Goal: Task Accomplishment & Management: Use online tool/utility

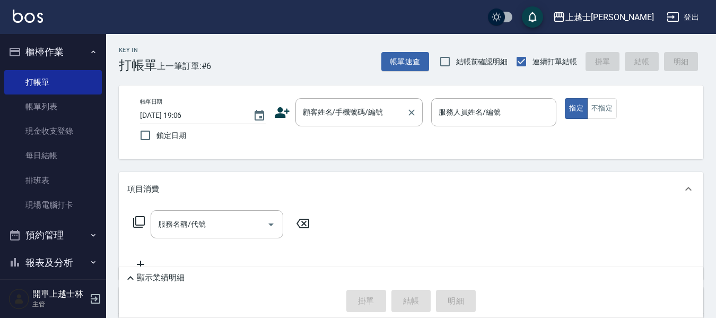
drag, startPoint x: 0, startPoint y: 0, endPoint x: 341, endPoint y: 116, distance: 360.2
click at [341, 116] on div "顧客姓名/手機號碼/編號 顧客姓名/手機號碼/編號" at bounding box center [358, 112] width 127 height 28
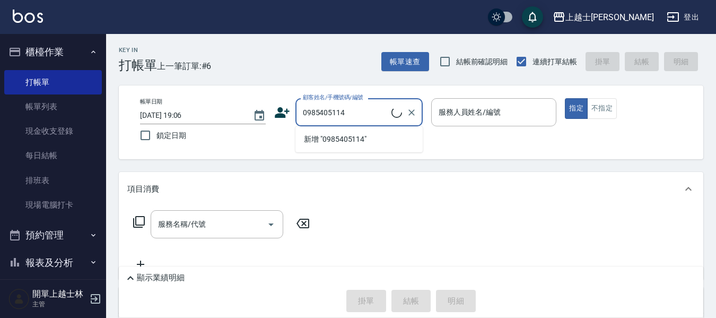
type input "[PERSON_NAME]/0985405114/null"
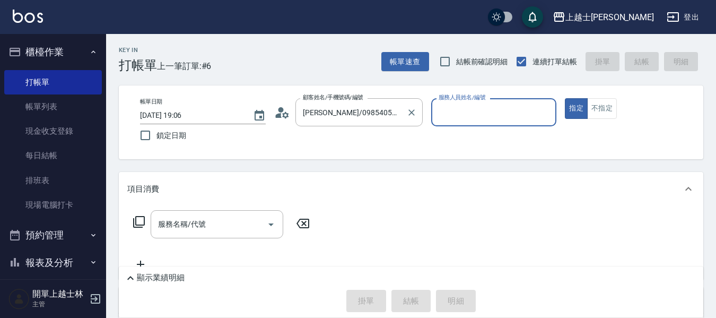
type input "[PERSON_NAME]-8"
click at [565, 98] on button "指定" at bounding box center [576, 108] width 23 height 21
type button "true"
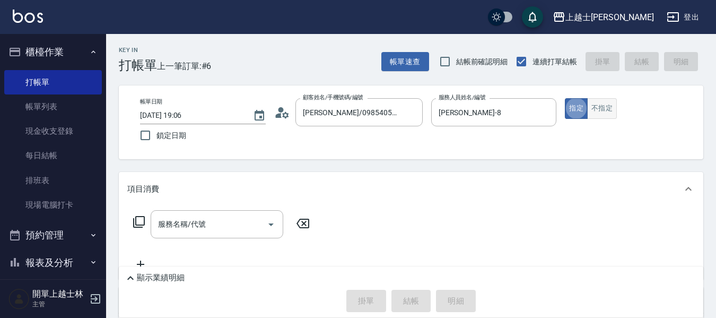
click at [606, 106] on button "不指定" at bounding box center [602, 108] width 30 height 21
click at [187, 229] on div "服務名稱/代號 服務名稱/代號" at bounding box center [217, 224] width 133 height 28
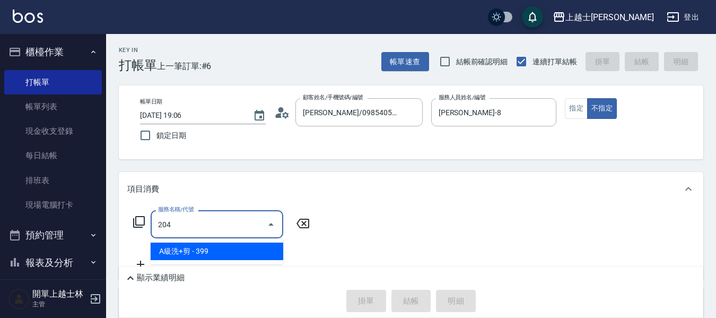
type input "A級洗+剪(204)"
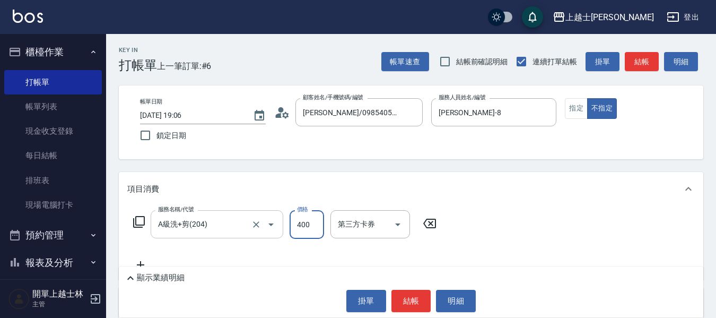
type input "400"
click at [637, 65] on button "結帳" at bounding box center [642, 62] width 34 height 20
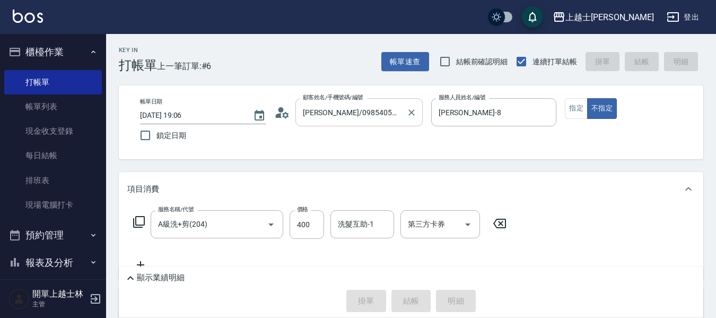
type input "[DATE] 19:49"
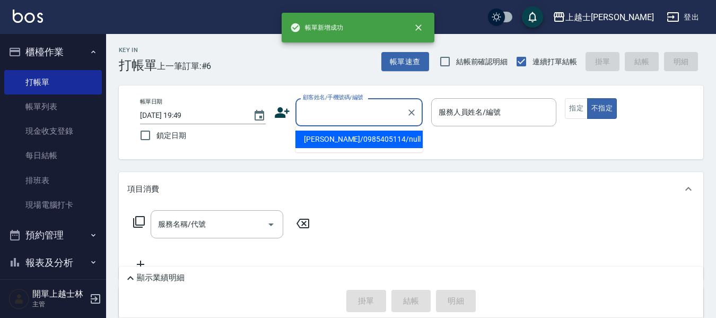
click at [336, 119] on input "顧客姓名/手機號碼/編號" at bounding box center [351, 112] width 102 height 19
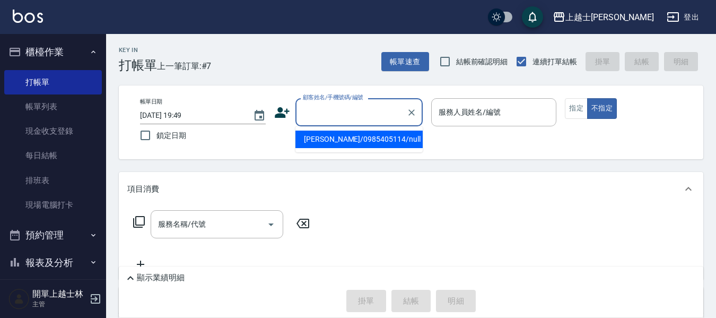
click at [342, 136] on li "[PERSON_NAME]/0985405114/null" at bounding box center [358, 140] width 127 height 18
type input "[PERSON_NAME]/0985405114/null"
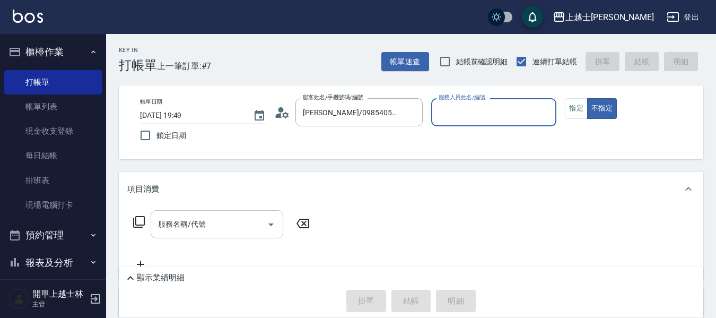
type input "[PERSON_NAME]-8"
click at [210, 212] on div "服務名稱/代號" at bounding box center [217, 224] width 133 height 28
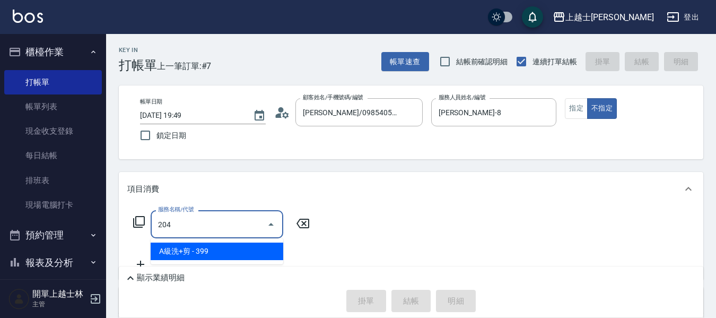
type input "A級洗+剪(204)"
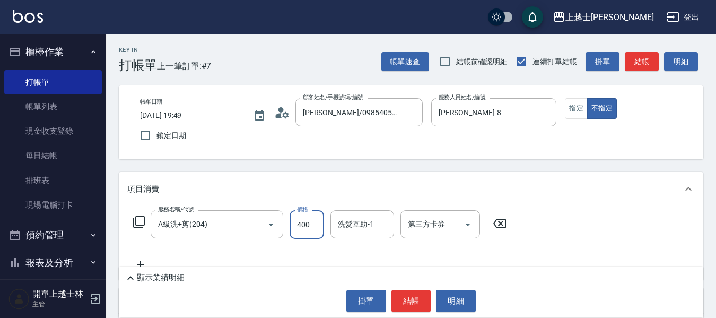
type input "400"
click at [648, 62] on button "結帳" at bounding box center [642, 62] width 34 height 20
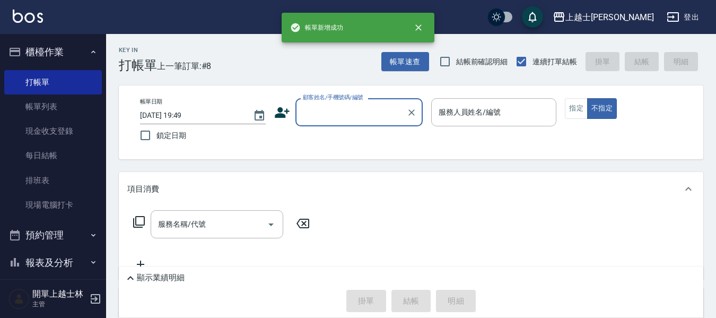
click at [321, 114] on input "顧客姓名/手機號碼/編號" at bounding box center [351, 112] width 102 height 19
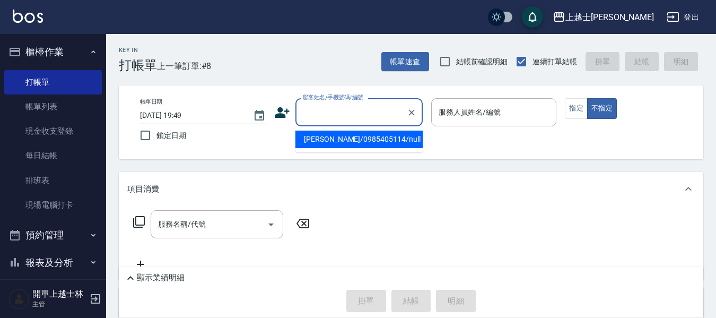
click at [341, 146] on li "[PERSON_NAME]/0985405114/null" at bounding box center [358, 140] width 127 height 18
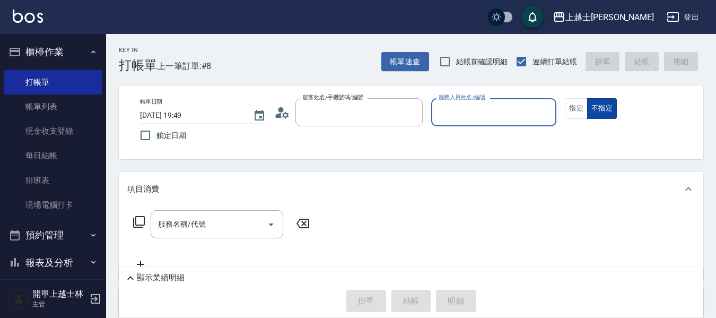
type input "[PERSON_NAME]/0985405114/null"
type input "[PERSON_NAME]-8"
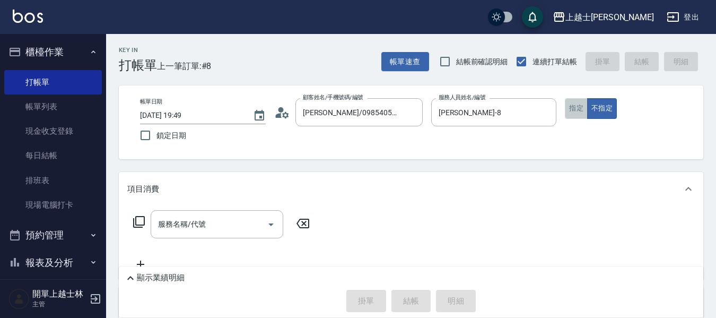
click at [582, 106] on button "指定" at bounding box center [576, 108] width 23 height 21
click at [211, 227] on input "服務名稱/代號" at bounding box center [208, 224] width 107 height 19
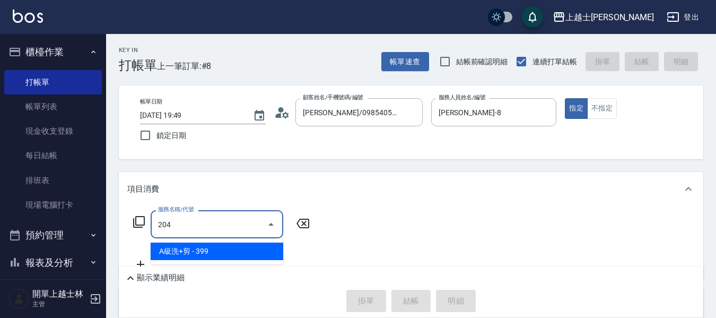
type input "A級洗+剪(204)"
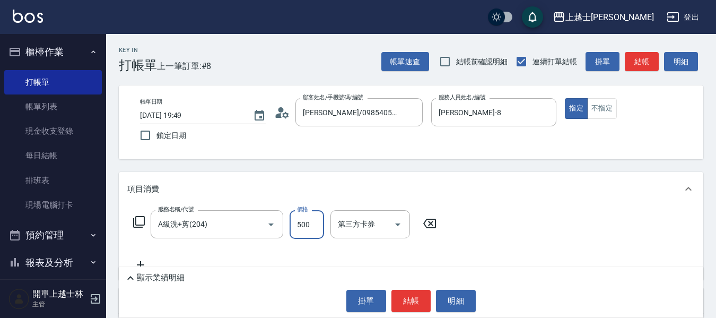
type input "500"
click at [640, 60] on button "結帳" at bounding box center [642, 62] width 34 height 20
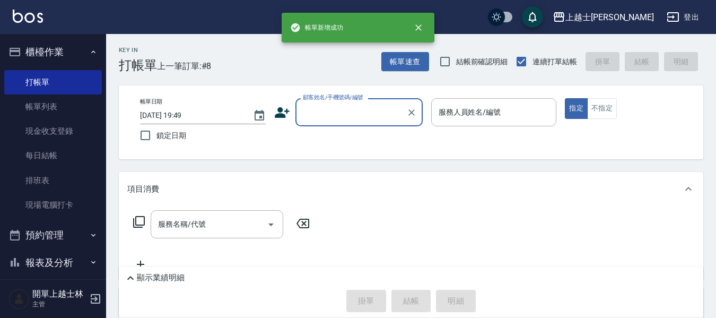
click at [346, 115] on input "顧客姓名/手機號碼/編號" at bounding box center [351, 112] width 102 height 19
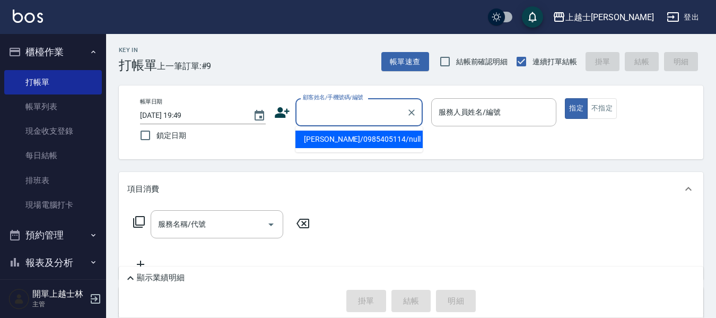
click at [342, 141] on li "[PERSON_NAME]/0985405114/null" at bounding box center [358, 140] width 127 height 18
type input "[PERSON_NAME]/0985405114/null"
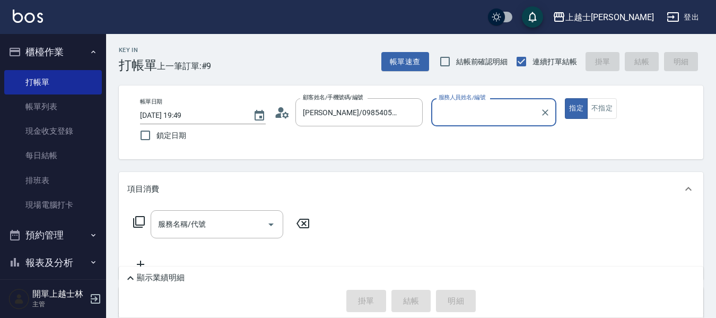
type input "[PERSON_NAME]-8"
click at [234, 223] on input "服務名稱/代號" at bounding box center [208, 224] width 107 height 19
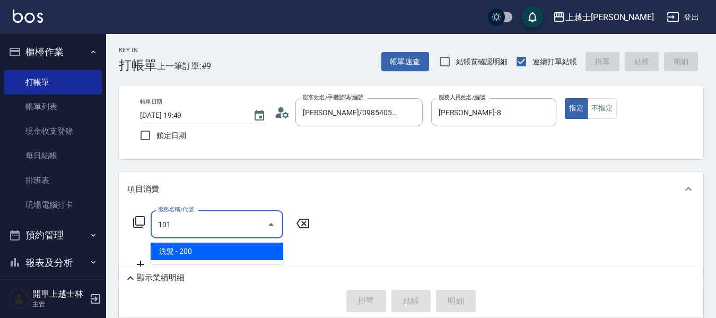
type input "洗髮(101)"
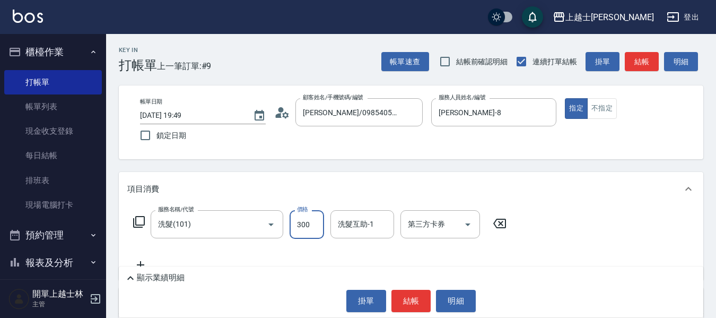
type input "300"
click at [654, 63] on button "結帳" at bounding box center [642, 62] width 34 height 20
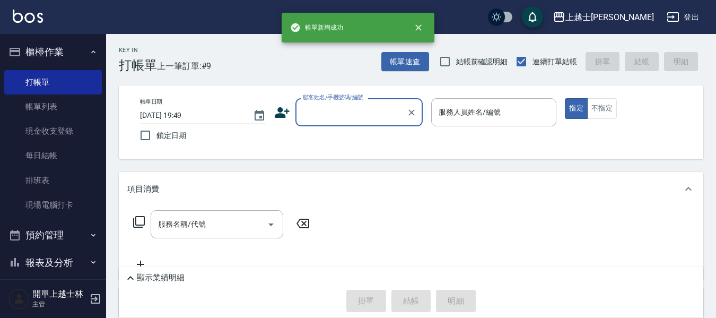
click at [362, 114] on input "顧客姓名/手機號碼/編號" at bounding box center [351, 112] width 102 height 19
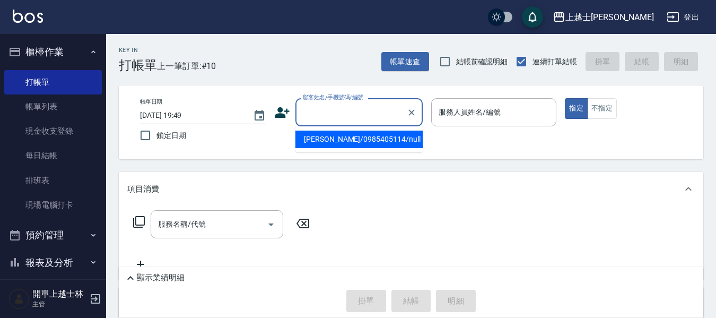
click at [349, 144] on li "[PERSON_NAME]/0985405114/null" at bounding box center [358, 140] width 127 height 18
type input "[PERSON_NAME]/0985405114/null"
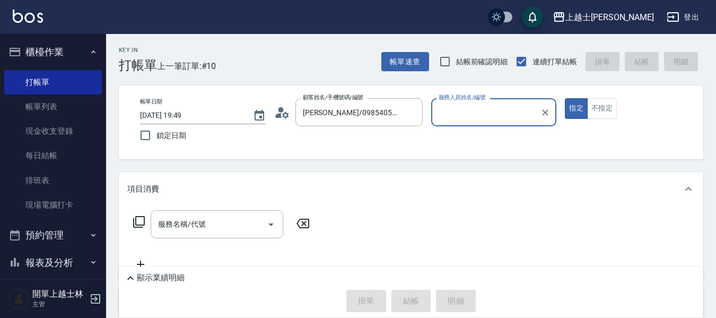
type input "[PERSON_NAME]-8"
click at [138, 222] on icon at bounding box center [139, 221] width 13 height 13
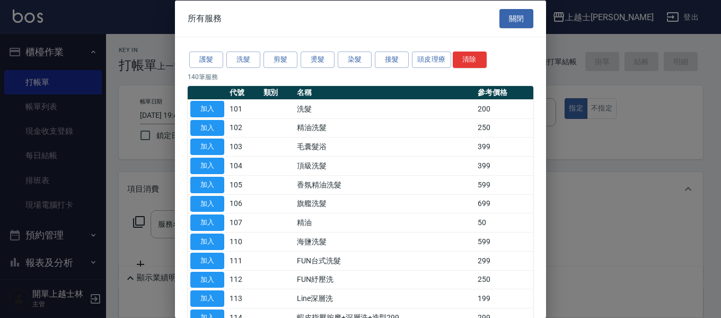
click at [235, 55] on button "洗髮" at bounding box center [244, 59] width 34 height 16
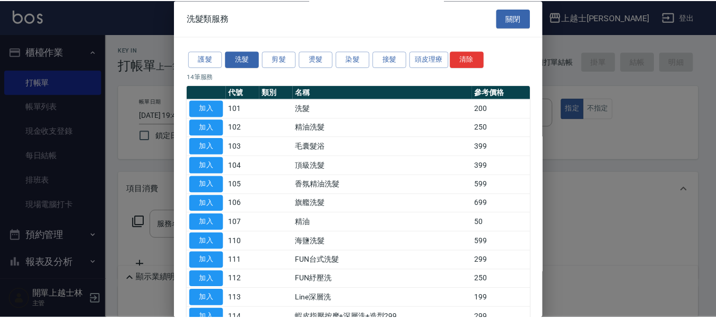
scroll to position [105, 0]
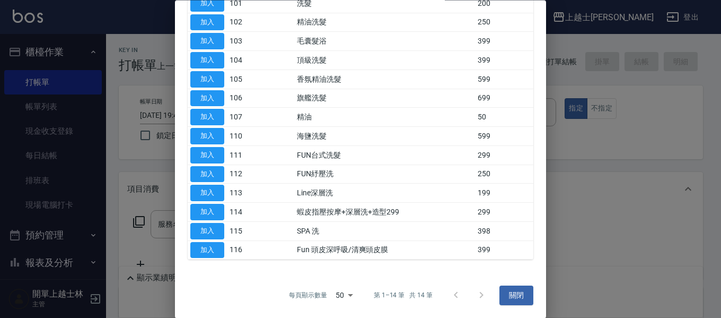
click at [215, 234] on button "加入" at bounding box center [207, 231] width 34 height 16
type input "SPA 洗(115)"
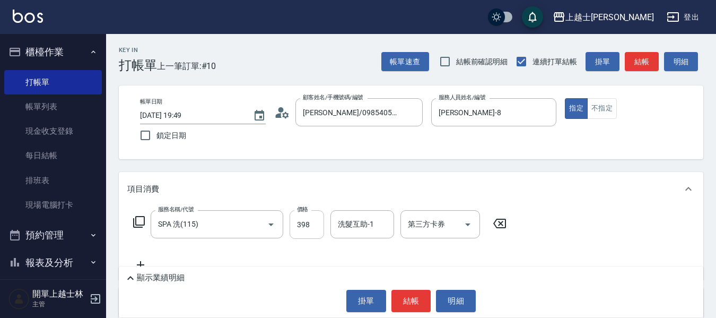
click at [305, 229] on input "398" at bounding box center [307, 224] width 34 height 29
type input "700"
click at [645, 64] on button "結帳" at bounding box center [642, 62] width 34 height 20
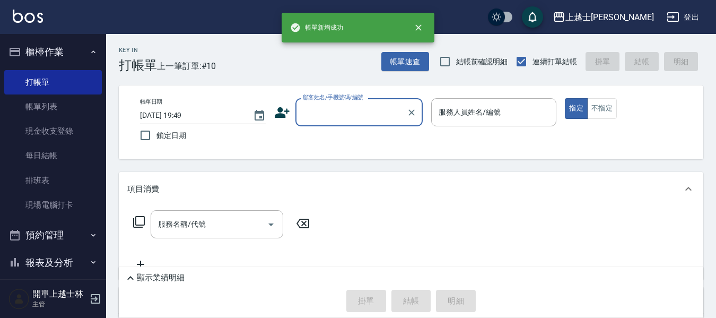
drag, startPoint x: 332, startPoint y: 115, endPoint x: 328, endPoint y: 156, distance: 42.1
click at [332, 115] on input "顧客姓名/手機號碼/編號" at bounding box center [351, 112] width 102 height 19
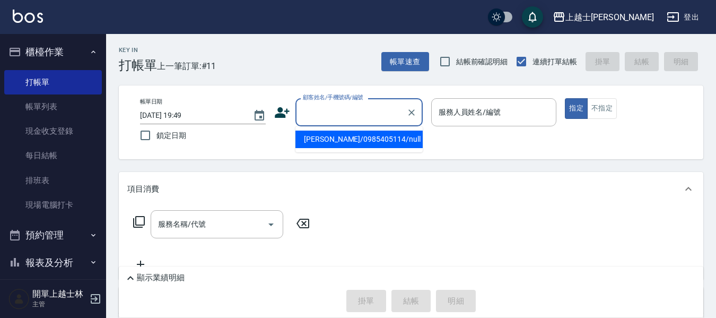
click at [327, 149] on ul "[PERSON_NAME]/0985405114/null" at bounding box center [358, 139] width 127 height 26
click at [325, 143] on li "[PERSON_NAME]/0985405114/null" at bounding box center [358, 140] width 127 height 18
type input "[PERSON_NAME]/0985405114/null"
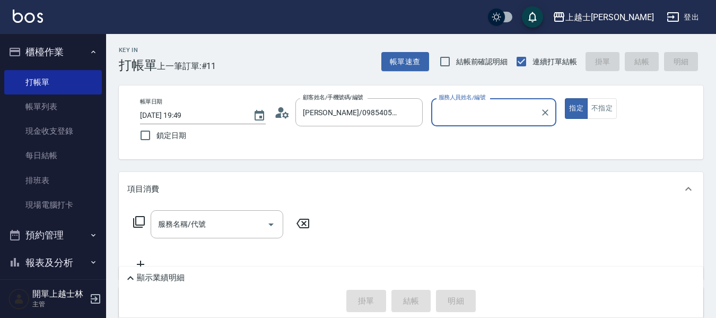
type input "[PERSON_NAME]-8"
click at [198, 223] on div "服務名稱/代號 服務名稱/代號" at bounding box center [217, 224] width 133 height 28
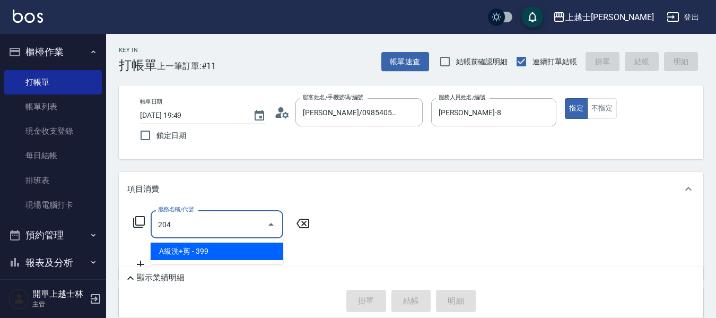
type input "5"
type input "A級洗+剪(204)"
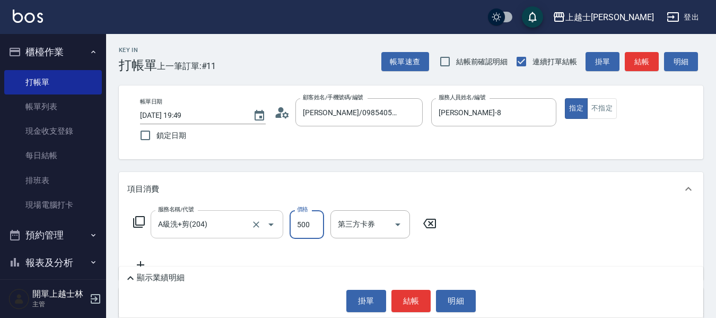
type input "500"
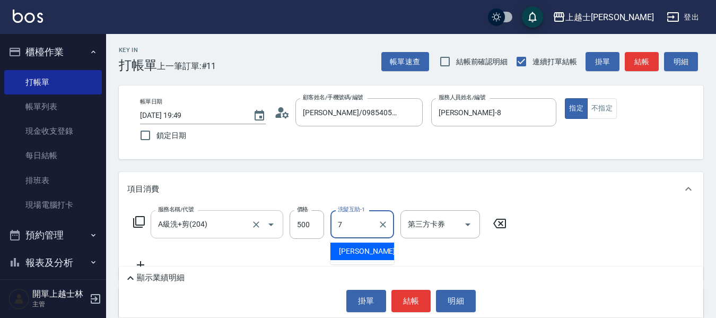
type input "[PERSON_NAME]-7"
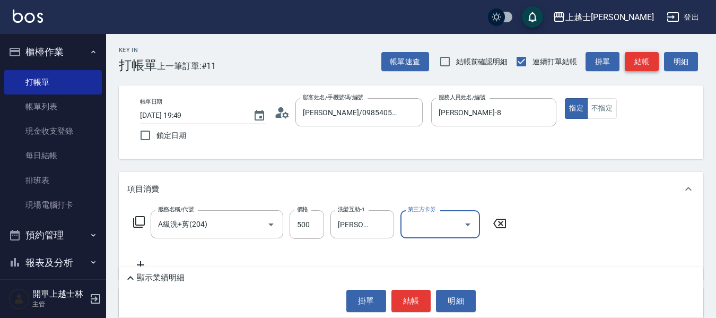
click at [651, 54] on button "結帳" at bounding box center [642, 62] width 34 height 20
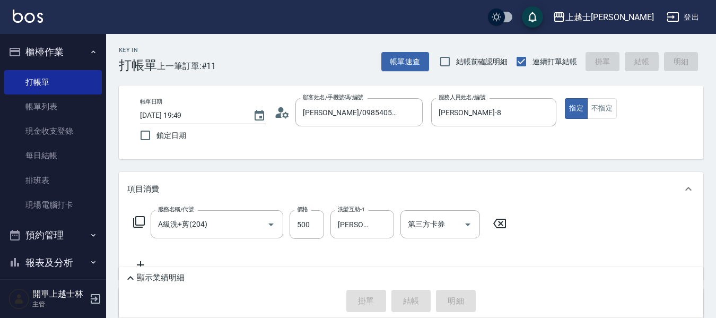
type input "[DATE] 19:50"
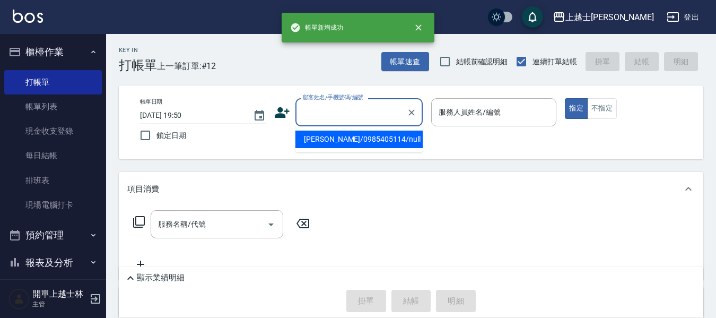
click at [378, 119] on input "顧客姓名/手機號碼/編號" at bounding box center [351, 112] width 102 height 19
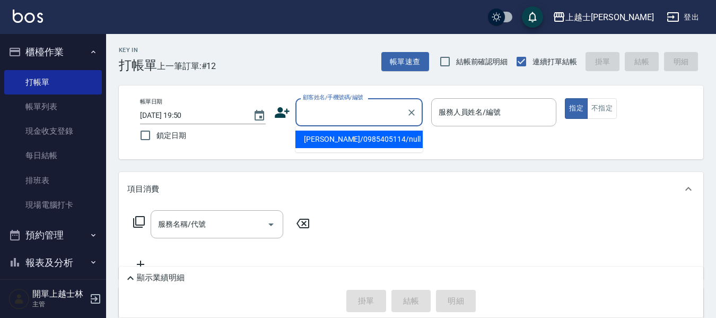
click at [372, 142] on li "[PERSON_NAME]/0985405114/null" at bounding box center [358, 140] width 127 height 18
type input "[PERSON_NAME]/0985405114/null"
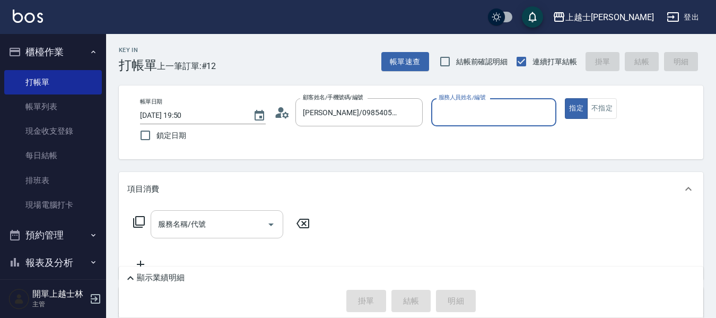
click at [224, 227] on input "服務名稱/代號" at bounding box center [208, 224] width 107 height 19
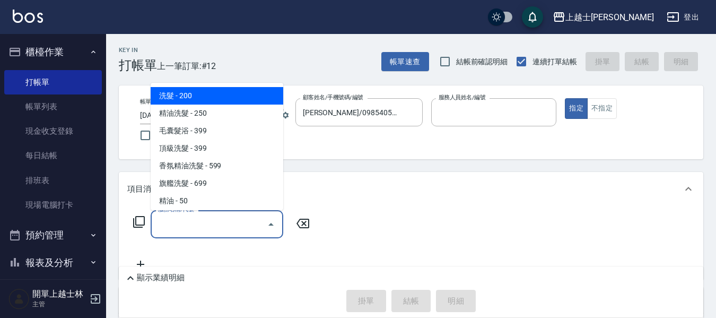
type input "[PERSON_NAME]-8"
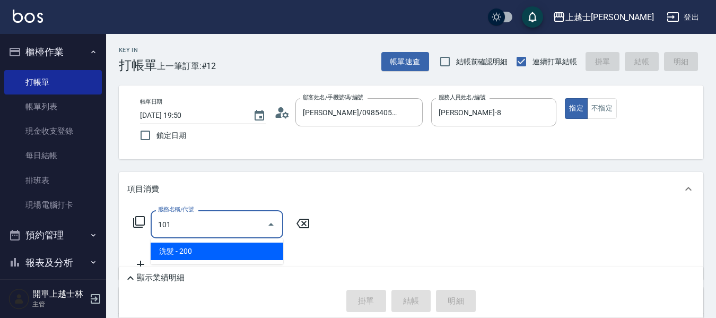
type input "洗髮(101)"
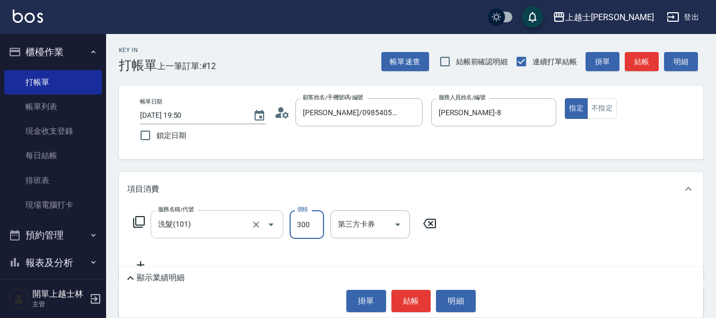
type input "300"
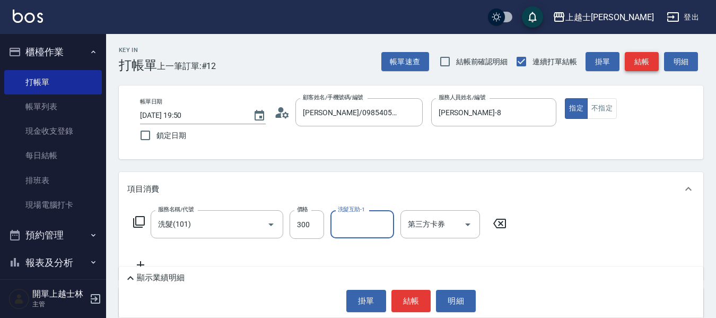
click at [640, 53] on button "結帳" at bounding box center [642, 62] width 34 height 20
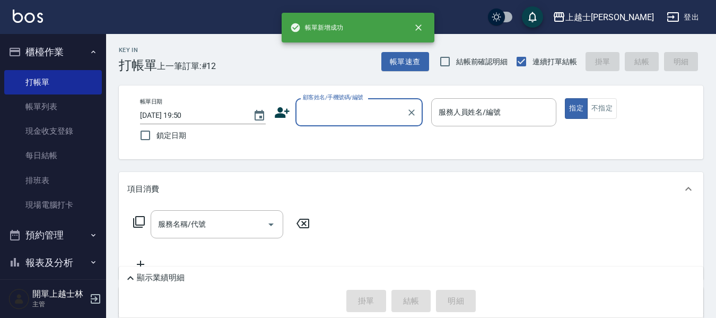
click at [380, 115] on input "顧客姓名/手機號碼/編號" at bounding box center [351, 112] width 102 height 19
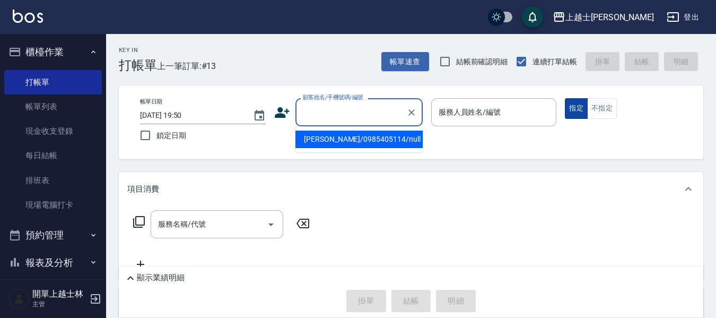
drag, startPoint x: 366, startPoint y: 140, endPoint x: 584, endPoint y: 111, distance: 220.0
click at [368, 140] on li "[PERSON_NAME]/0985405114/null" at bounding box center [358, 140] width 127 height 18
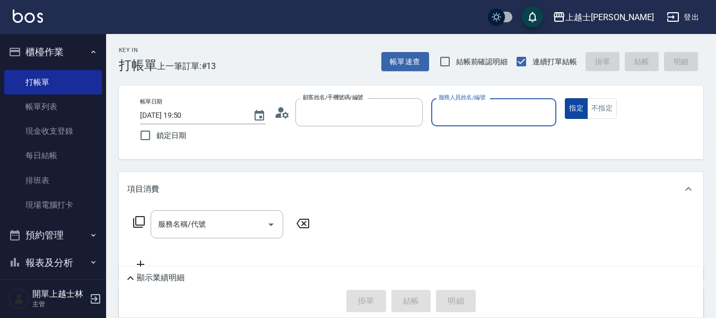
type input "[PERSON_NAME]/0985405114/null"
type input "[PERSON_NAME]-8"
click at [587, 109] on div "指定 不指定" at bounding box center [628, 108] width 126 height 21
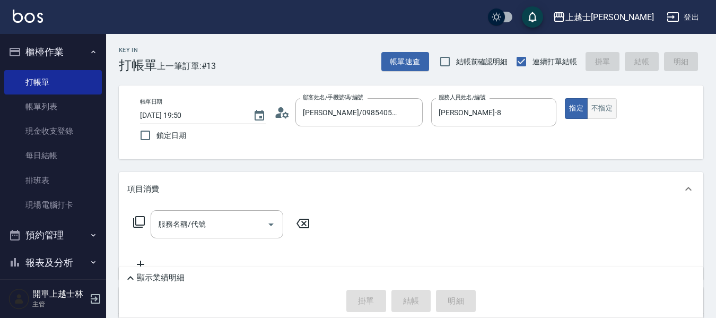
click at [590, 109] on button "不指定" at bounding box center [602, 108] width 30 height 21
drag, startPoint x: 167, startPoint y: 236, endPoint x: 146, endPoint y: 223, distance: 24.7
click at [168, 236] on div "服務名稱/代號" at bounding box center [217, 224] width 133 height 28
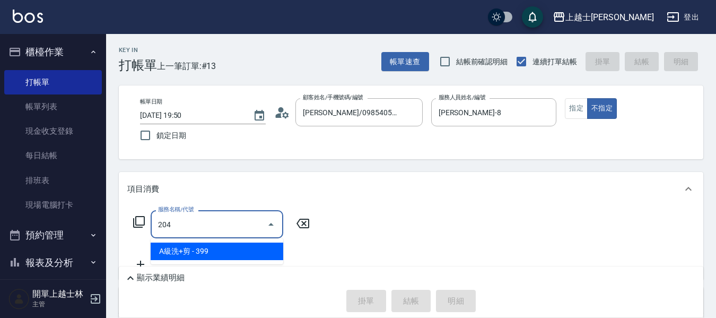
type input "A級洗+剪(204)"
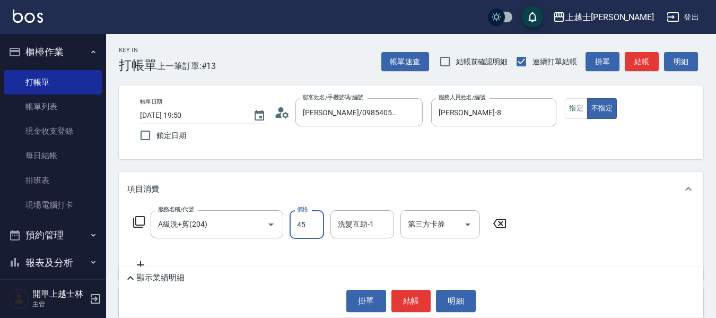
type input "450"
drag, startPoint x: 648, startPoint y: 60, endPoint x: 647, endPoint y: 67, distance: 6.5
click at [648, 60] on button "結帳" at bounding box center [642, 62] width 34 height 20
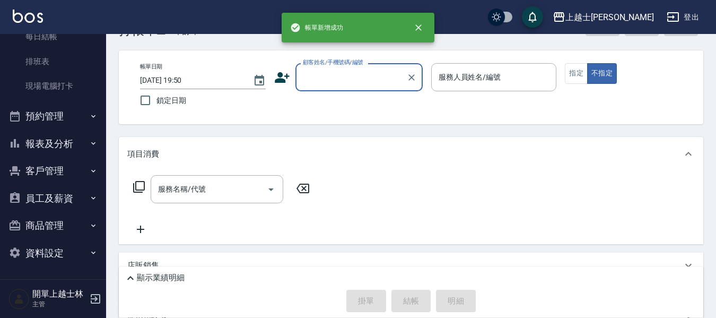
scroll to position [53, 0]
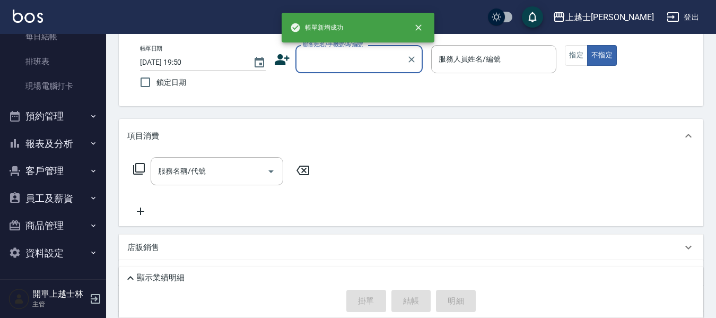
drag, startPoint x: 55, startPoint y: 137, endPoint x: 56, endPoint y: 147, distance: 10.1
click at [55, 137] on button "報表及分析" at bounding box center [53, 144] width 98 height 28
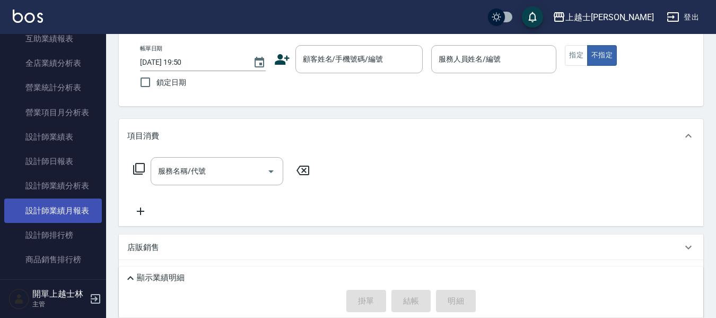
scroll to position [437, 0]
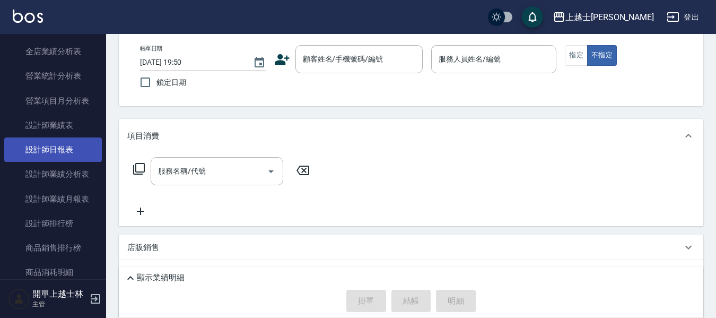
click at [57, 152] on link "設計師日報表" at bounding box center [53, 149] width 98 height 24
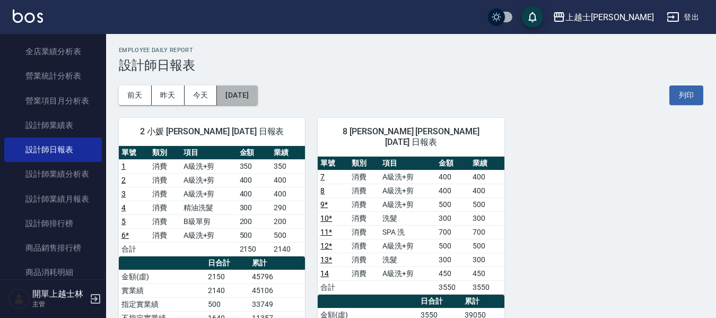
click at [257, 99] on button "[DATE]" at bounding box center [237, 95] width 40 height 20
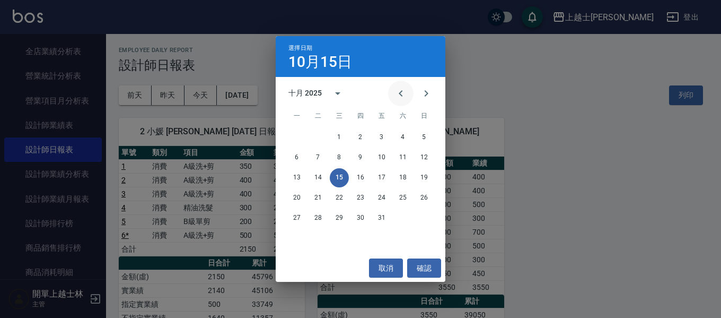
click at [399, 98] on icon "Previous month" at bounding box center [401, 93] width 13 height 13
click at [304, 177] on button "15" at bounding box center [297, 177] width 19 height 19
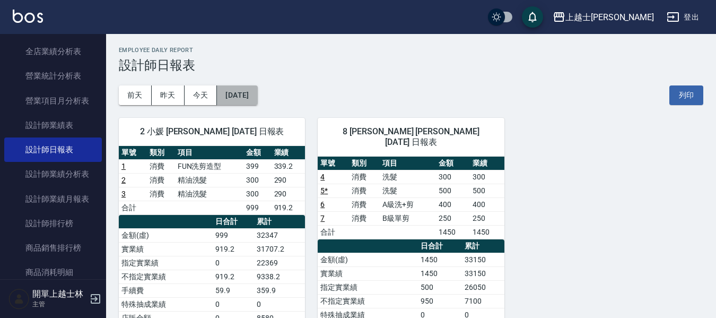
click at [240, 98] on button "[DATE]" at bounding box center [237, 95] width 40 height 20
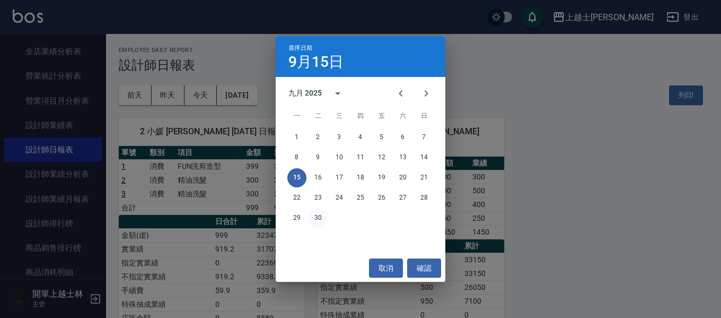
drag, startPoint x: 413, startPoint y: 265, endPoint x: 317, endPoint y: 216, distance: 108.2
click at [412, 265] on button "確認" at bounding box center [424, 268] width 34 height 20
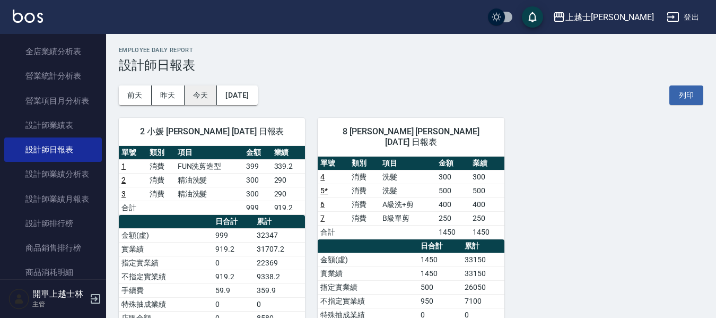
click at [210, 92] on button "今天" at bounding box center [201, 95] width 33 height 20
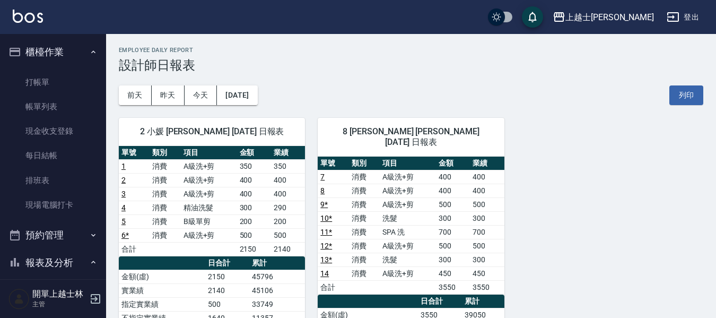
drag, startPoint x: 48, startPoint y: 85, endPoint x: 144, endPoint y: 7, distance: 123.3
click at [48, 85] on link "打帳單" at bounding box center [53, 82] width 98 height 24
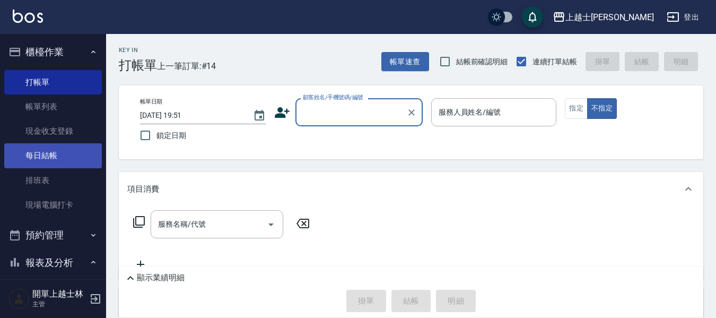
click at [52, 156] on link "每日結帳" at bounding box center [53, 155] width 98 height 24
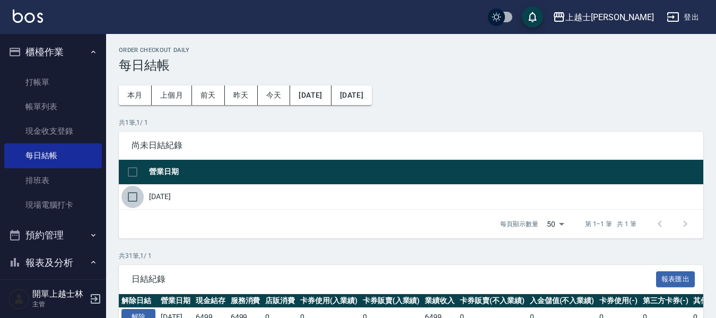
click at [132, 197] on input "checkbox" at bounding box center [132, 197] width 22 height 22
checkbox input "true"
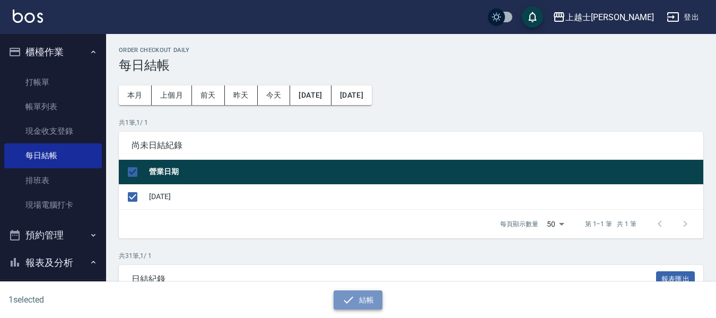
click at [371, 294] on button "結帳" at bounding box center [358, 300] width 49 height 20
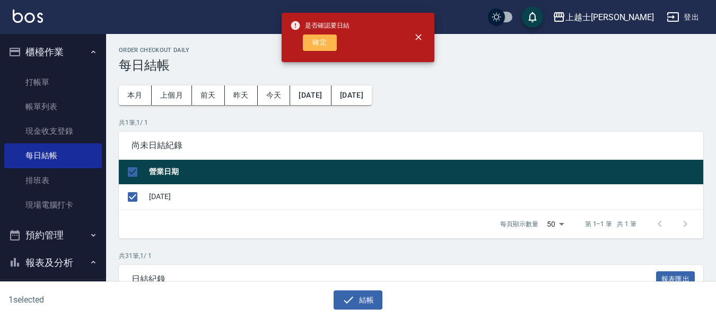
click at [328, 42] on button "確定" at bounding box center [320, 42] width 34 height 16
checkbox input "false"
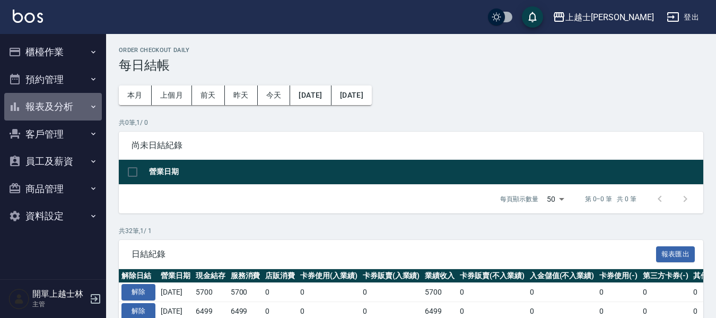
click at [57, 111] on button "報表及分析" at bounding box center [53, 107] width 98 height 28
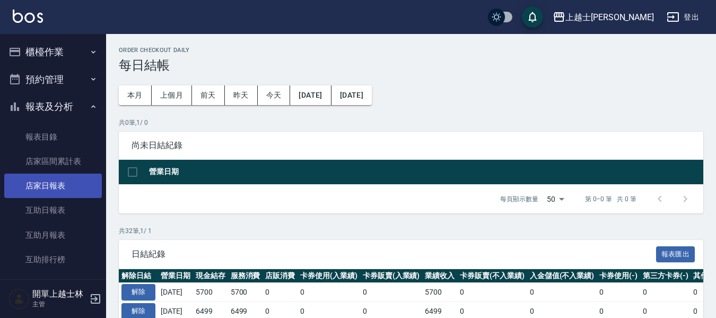
click at [57, 194] on link "店家日報表" at bounding box center [53, 185] width 98 height 24
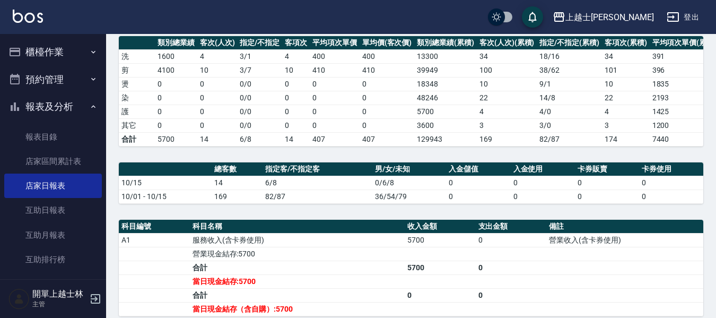
scroll to position [159, 0]
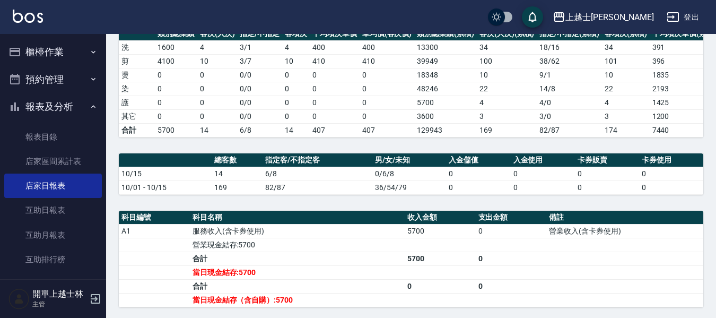
click at [55, 41] on button "櫃檯作業" at bounding box center [53, 52] width 98 height 28
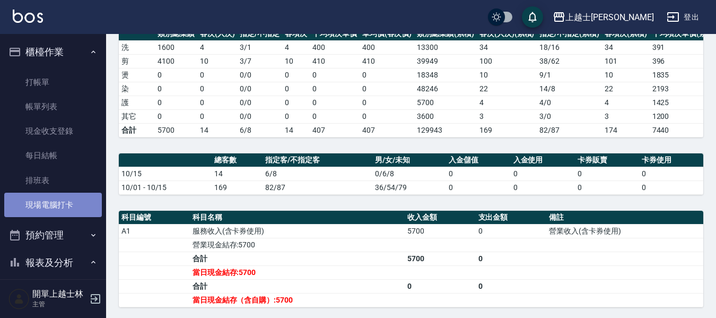
click at [53, 204] on link "現場電腦打卡" at bounding box center [53, 205] width 98 height 24
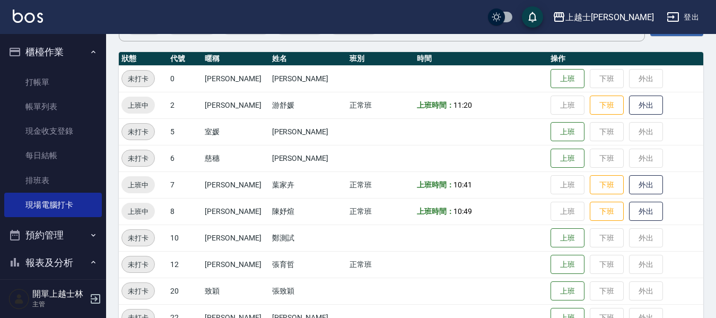
scroll to position [53, 0]
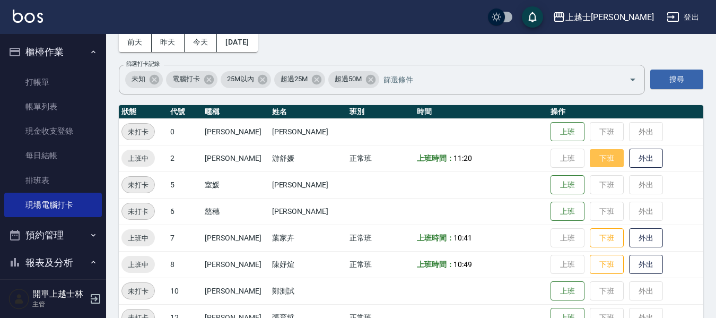
click at [599, 158] on button "下班" at bounding box center [607, 158] width 34 height 19
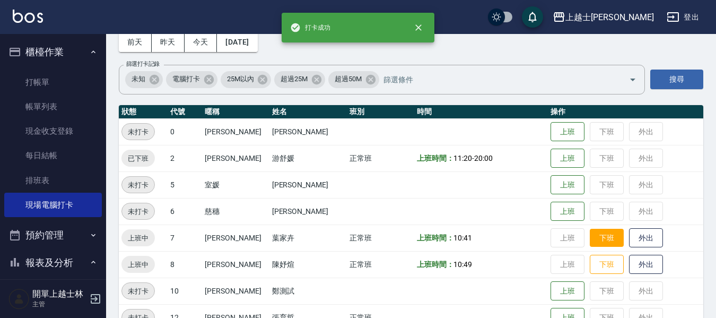
click at [598, 240] on button "下班" at bounding box center [607, 238] width 34 height 19
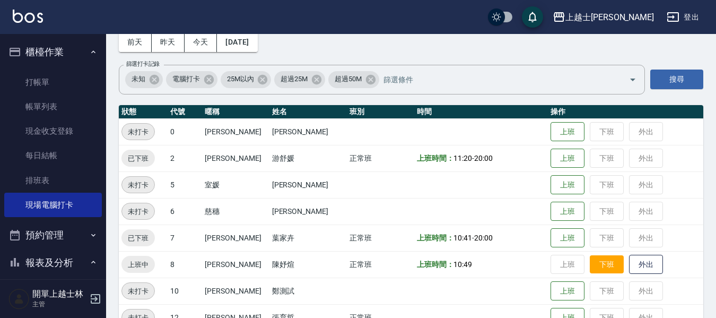
click at [590, 260] on button "下班" at bounding box center [607, 264] width 34 height 19
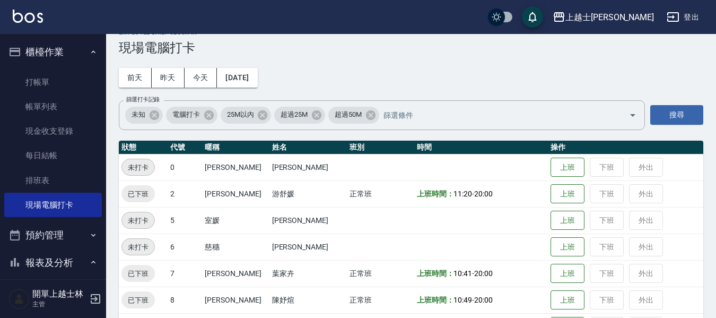
scroll to position [0, 0]
